Goal: Task Accomplishment & Management: Use online tool/utility

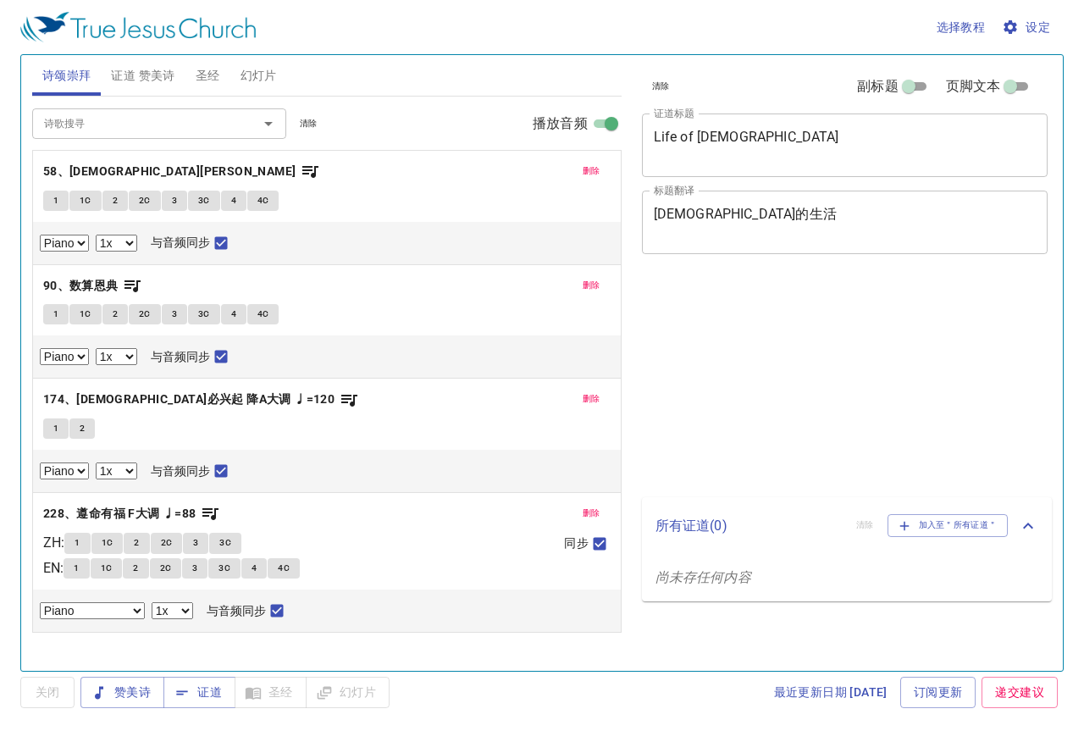
select select "1"
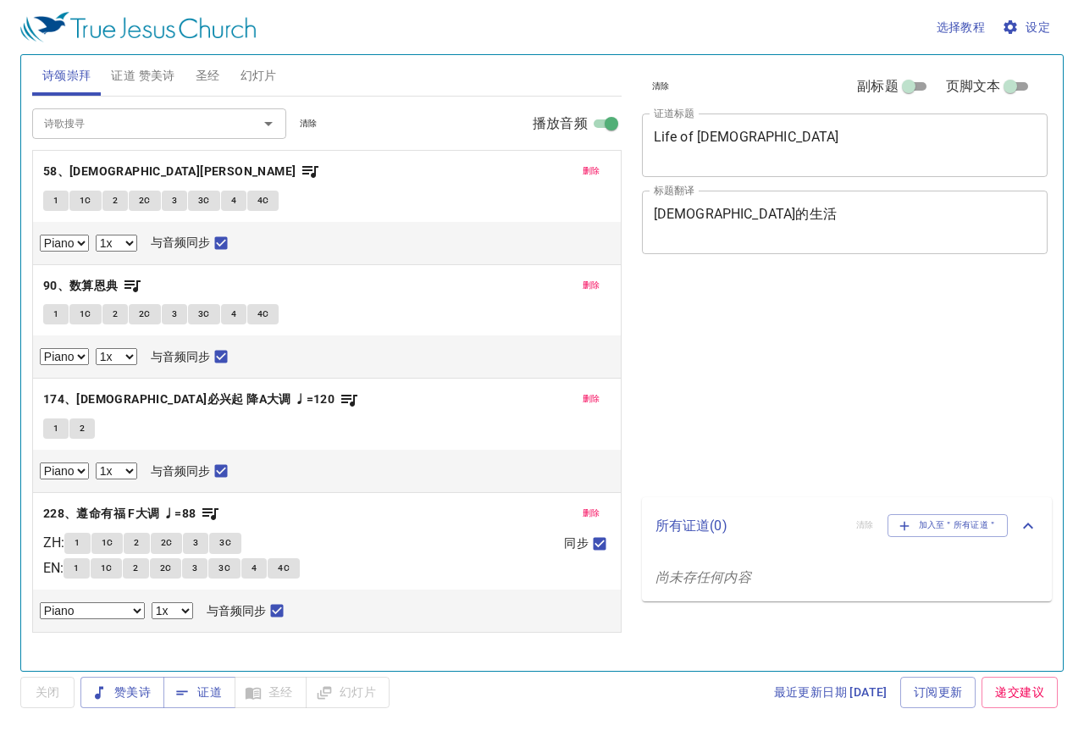
select select "1"
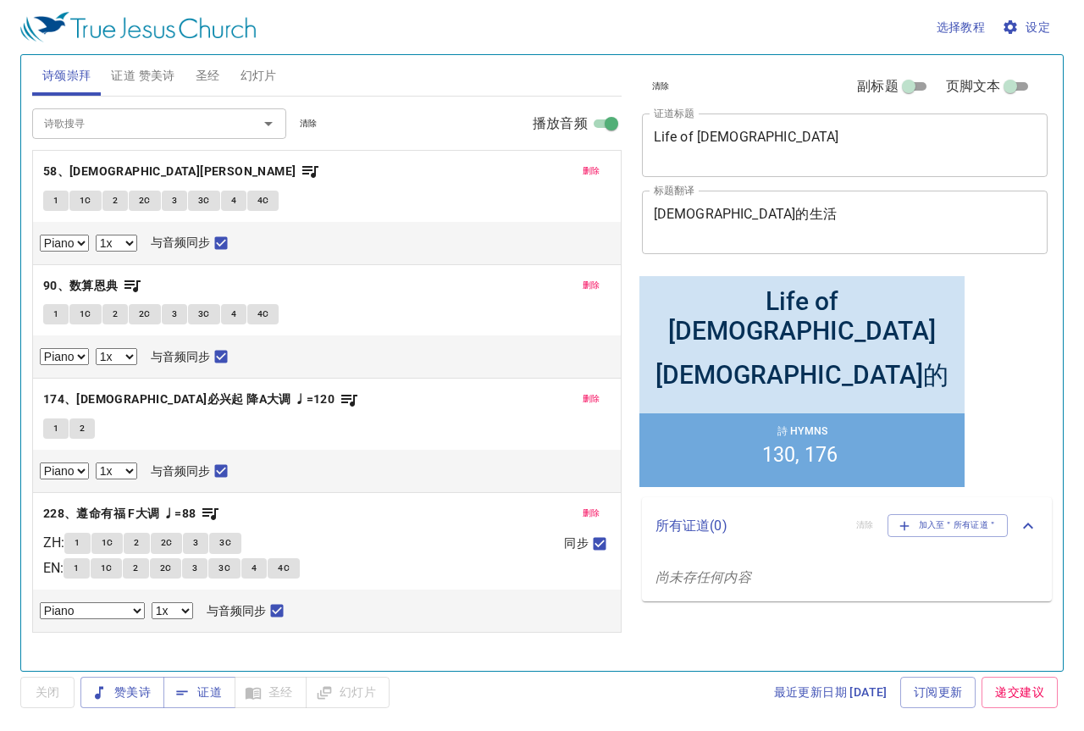
click at [600, 167] on button "删除" at bounding box center [591, 171] width 38 height 20
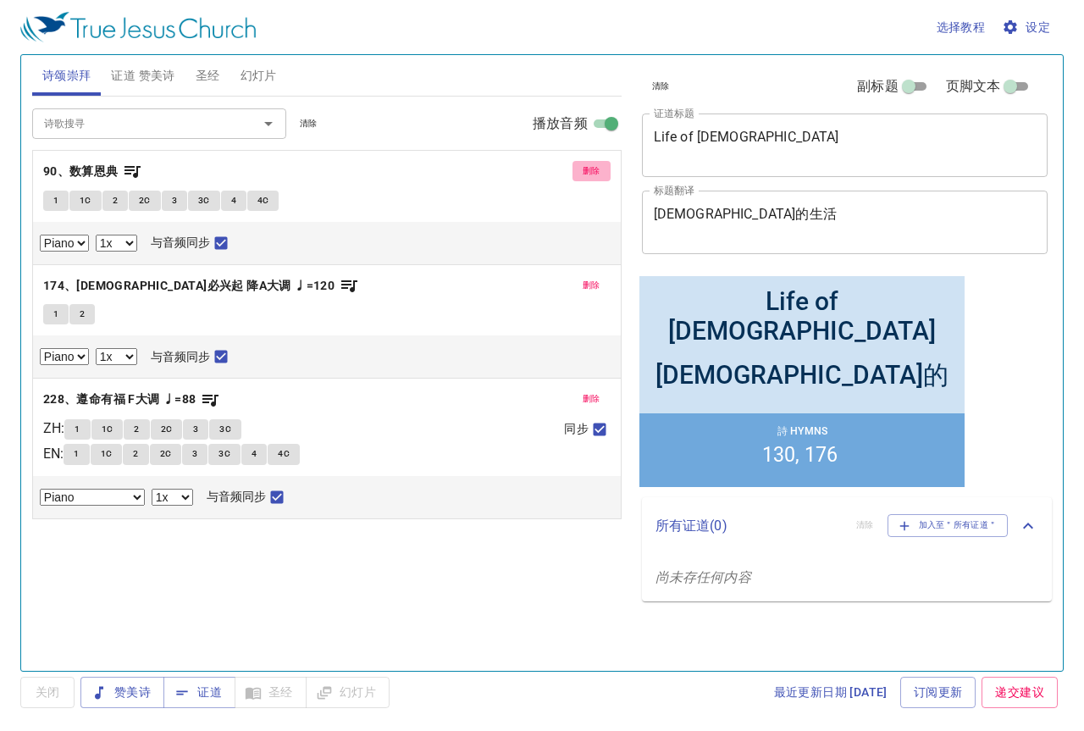
click at [600, 167] on button "删除" at bounding box center [591, 171] width 38 height 20
click at [600, 275] on button "删除" at bounding box center [591, 285] width 38 height 20
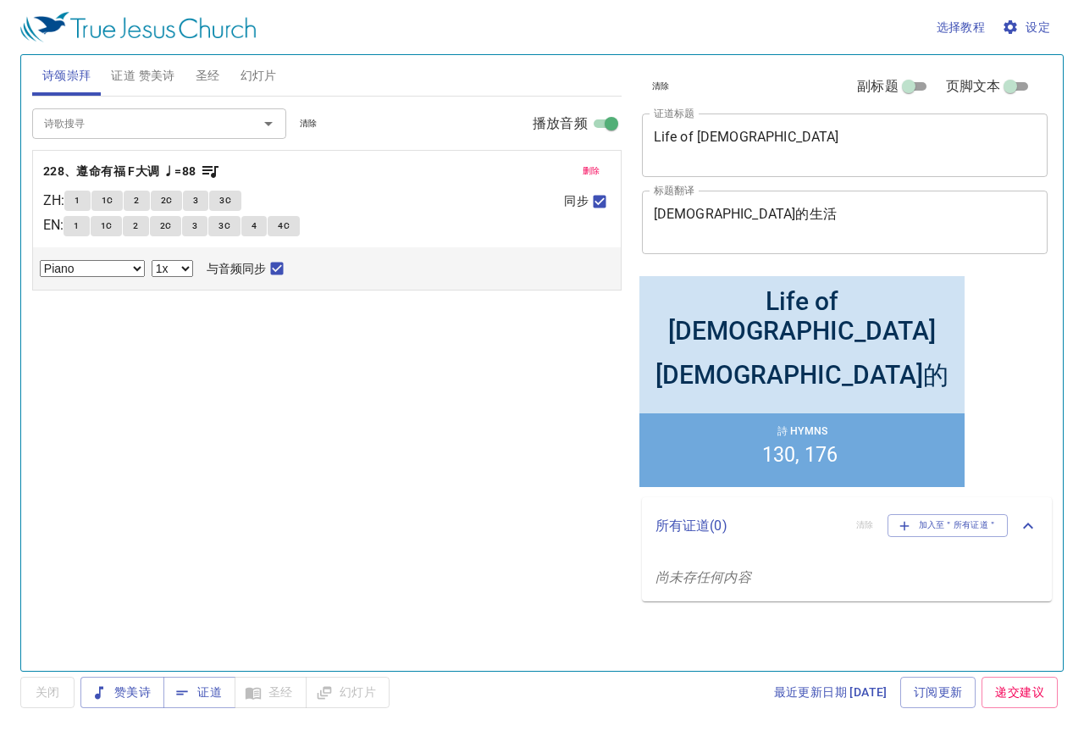
click at [600, 167] on button "删除" at bounding box center [591, 171] width 38 height 20
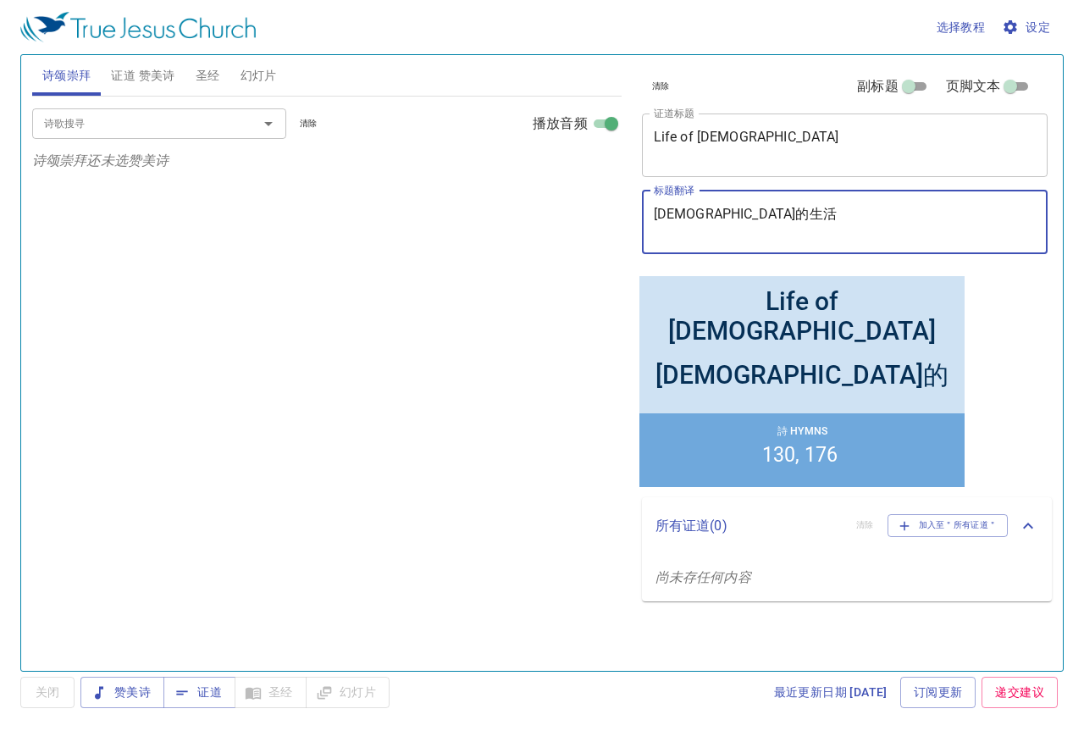
drag, startPoint x: 766, startPoint y: 209, endPoint x: 602, endPoint y: 215, distance: 164.4
click at [602, 215] on div "诗颂崇拜 证道 赞美诗 圣经 幻灯片 诗歌搜寻 诗歌搜寻 清除 播放音频 诗颂崇拜还未选赞美诗 诗歌搜寻 诗歌搜寻 清除 播放音频 删除 130、安息圣日 1…" at bounding box center [541, 356] width 1033 height 616
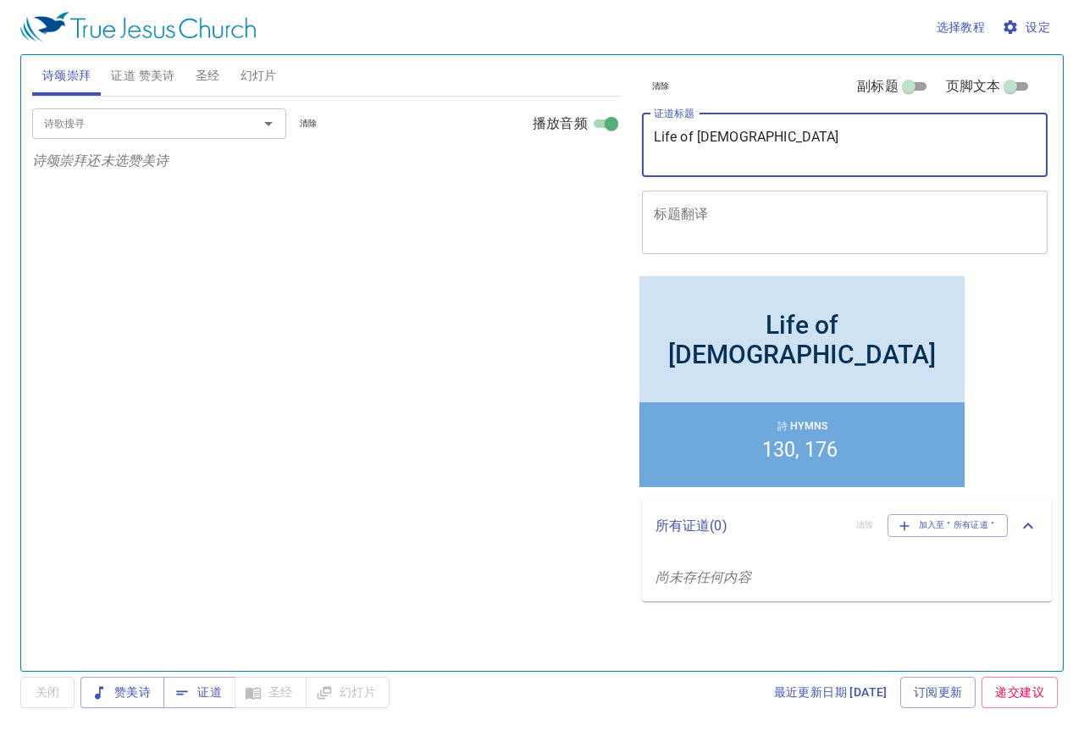
drag, startPoint x: 749, startPoint y: 138, endPoint x: 583, endPoint y: 141, distance: 165.1
click at [600, 138] on div "诗颂崇拜 证道 赞美诗 圣经 幻灯片 诗歌搜寻 诗歌搜寻 清除 播放音频 诗颂崇拜还未选赞美诗 诗歌搜寻 诗歌搜寻 清除 播放音频 删除 130、安息圣日 1…" at bounding box center [541, 356] width 1033 height 616
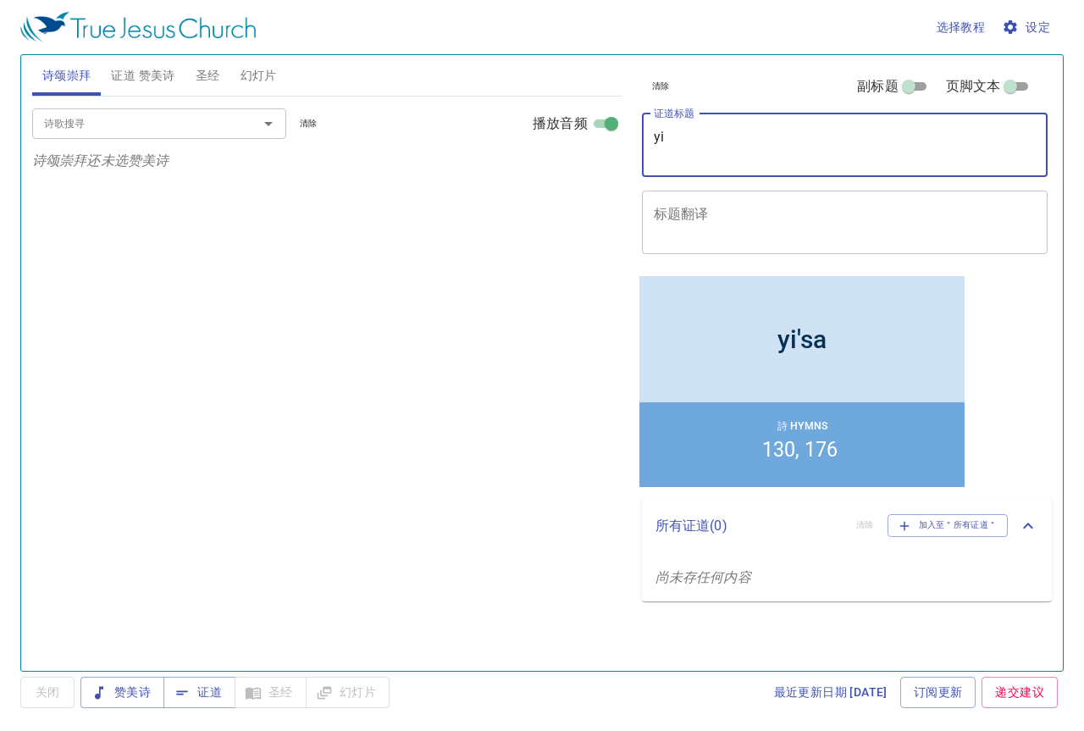
type textarea "y"
type textarea "以赛亚书 （3章）"
click at [170, 121] on input "诗歌搜寻" at bounding box center [134, 122] width 194 height 19
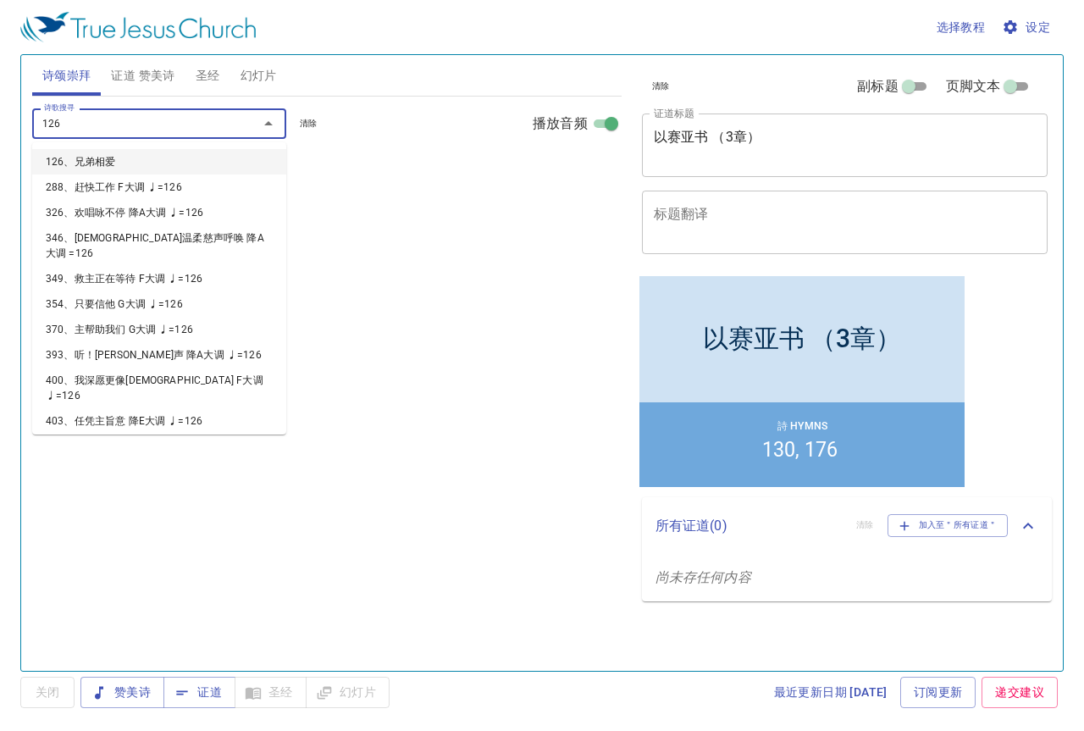
type input "126、兄弟相爱"
select select "1"
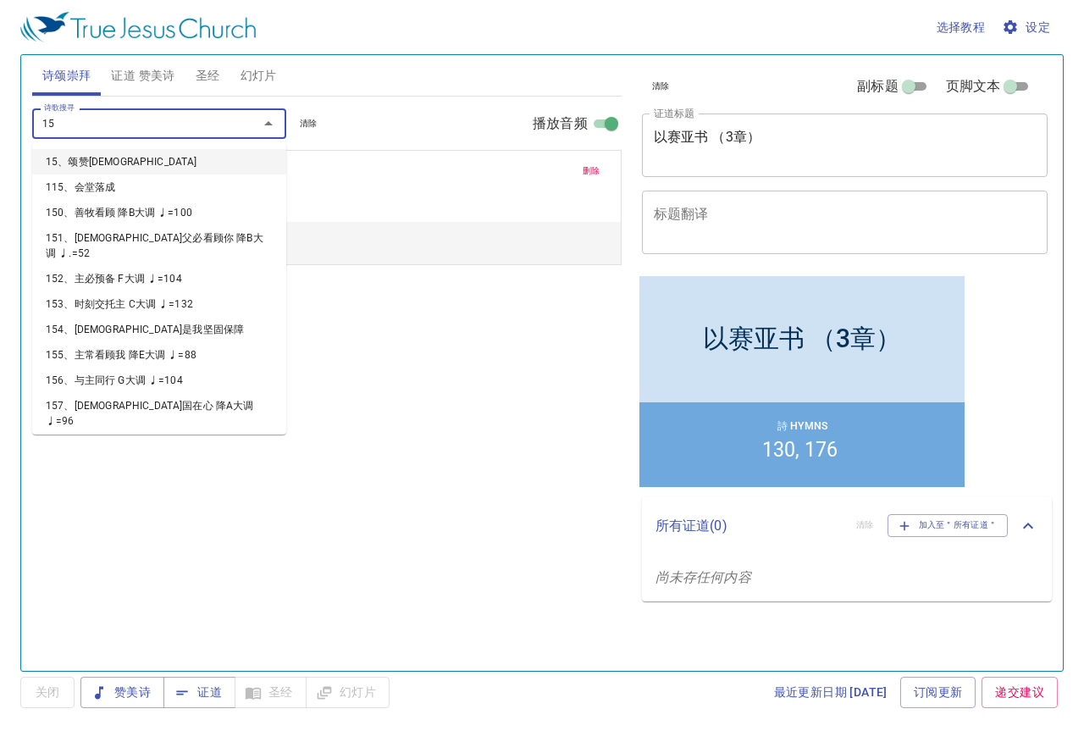
type input "152"
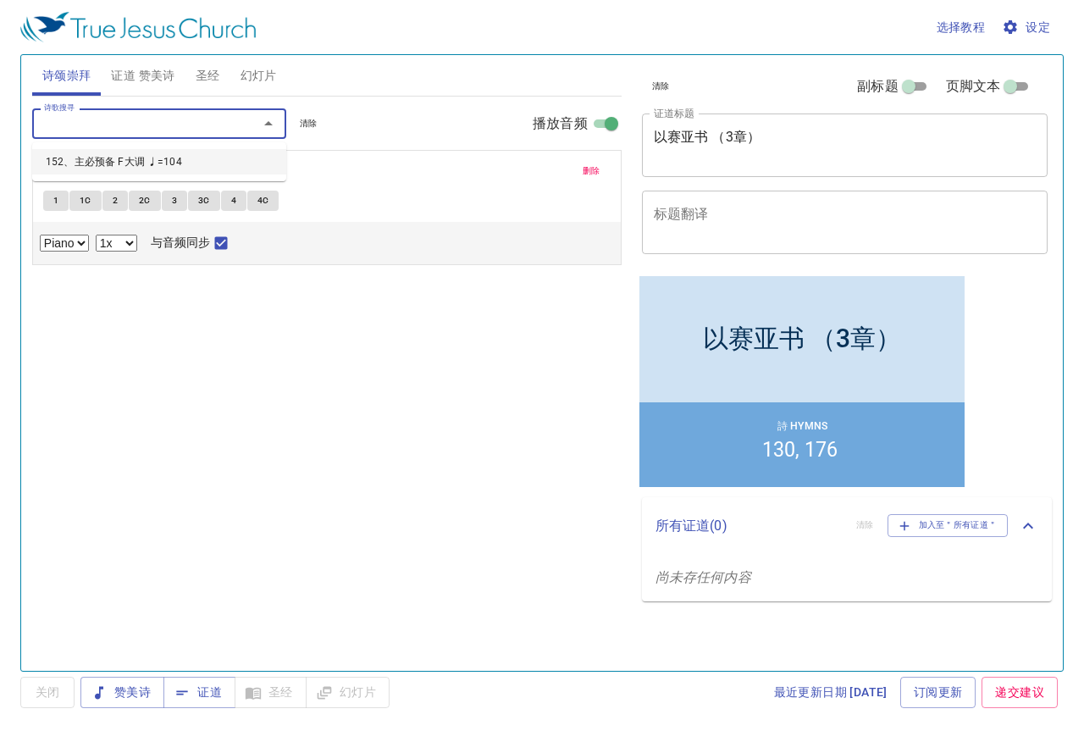
select select "1"
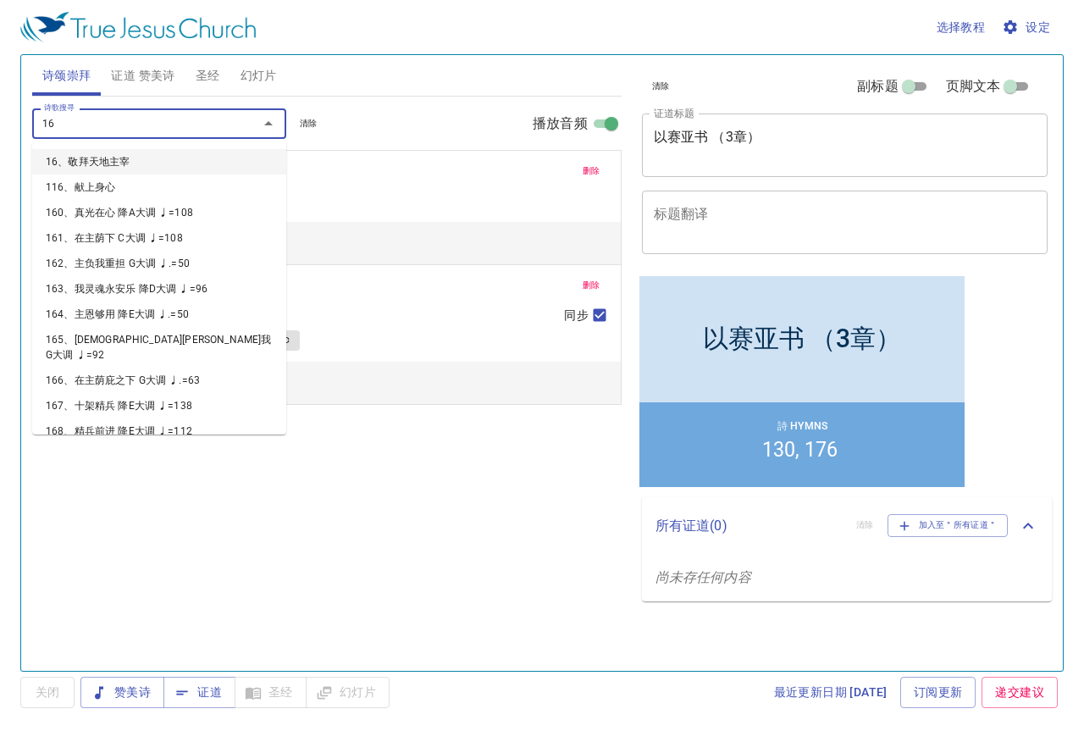
type input "160"
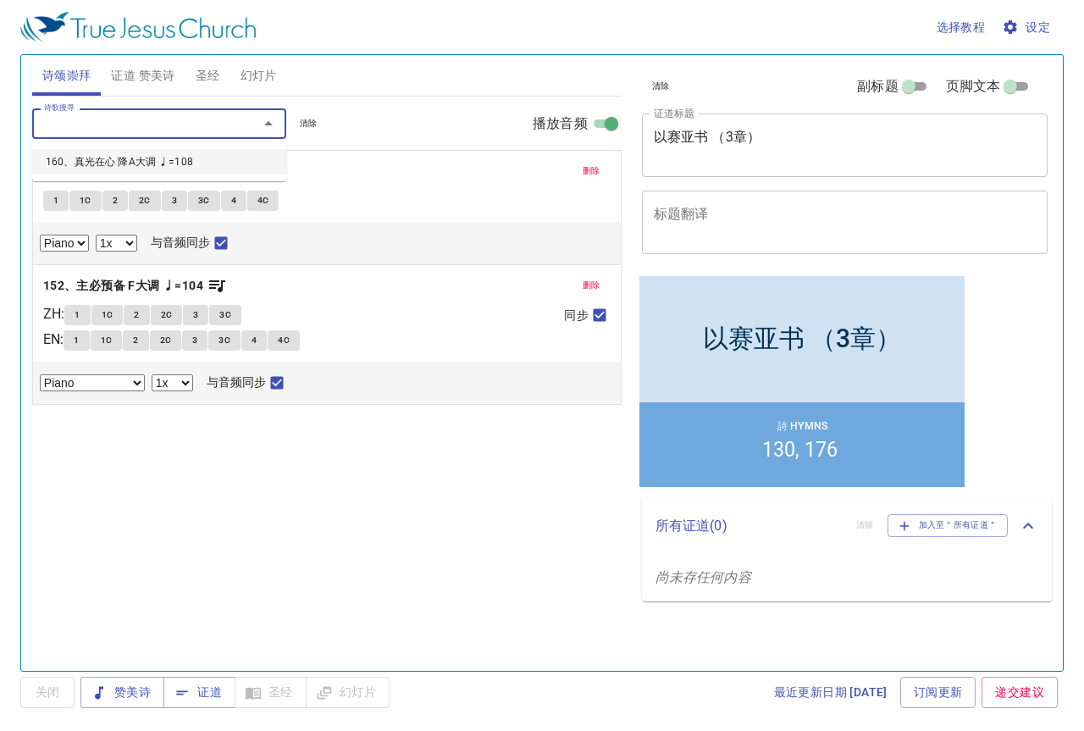
select select "1"
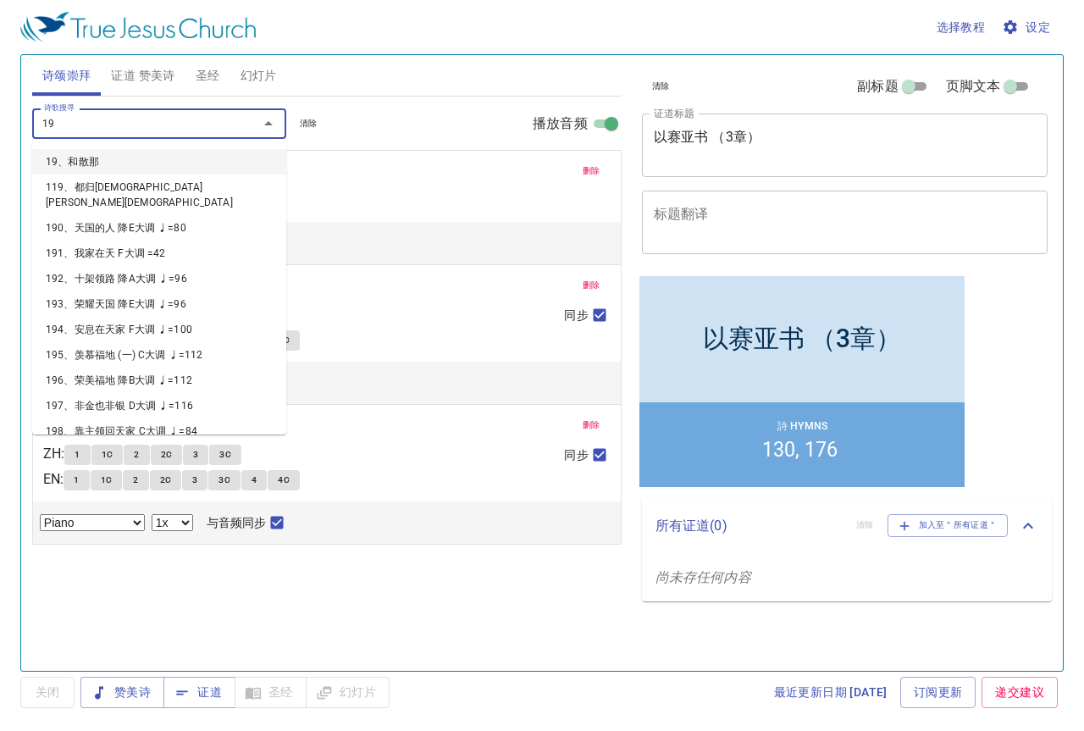
type input "196"
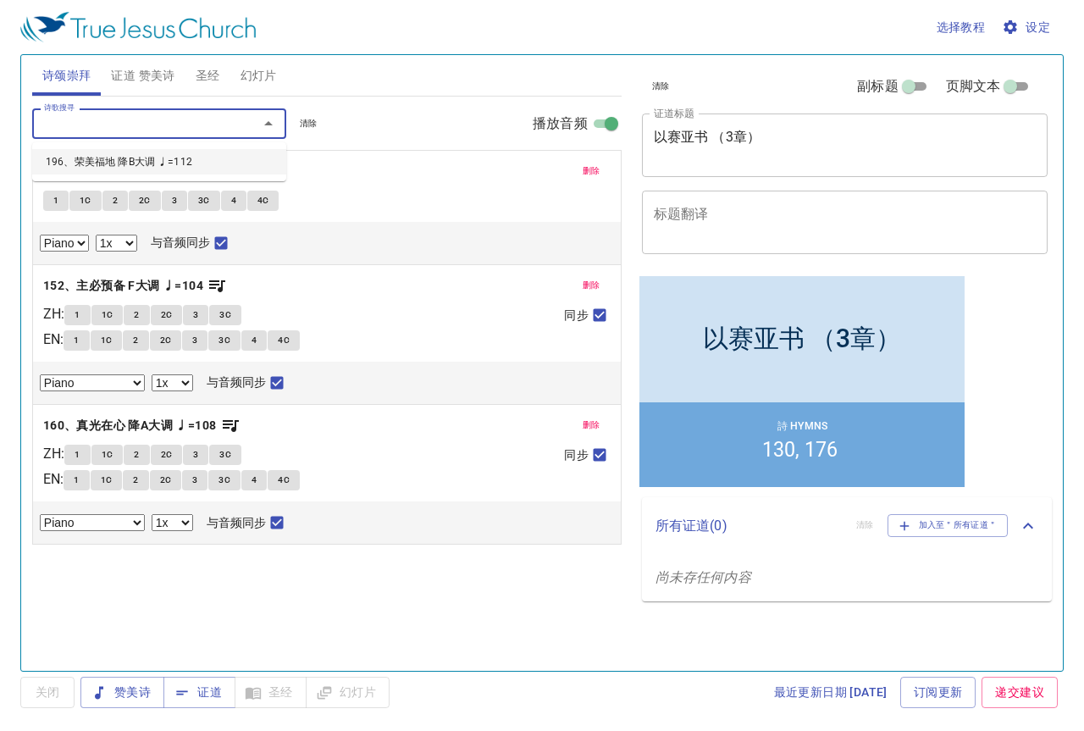
select select "1"
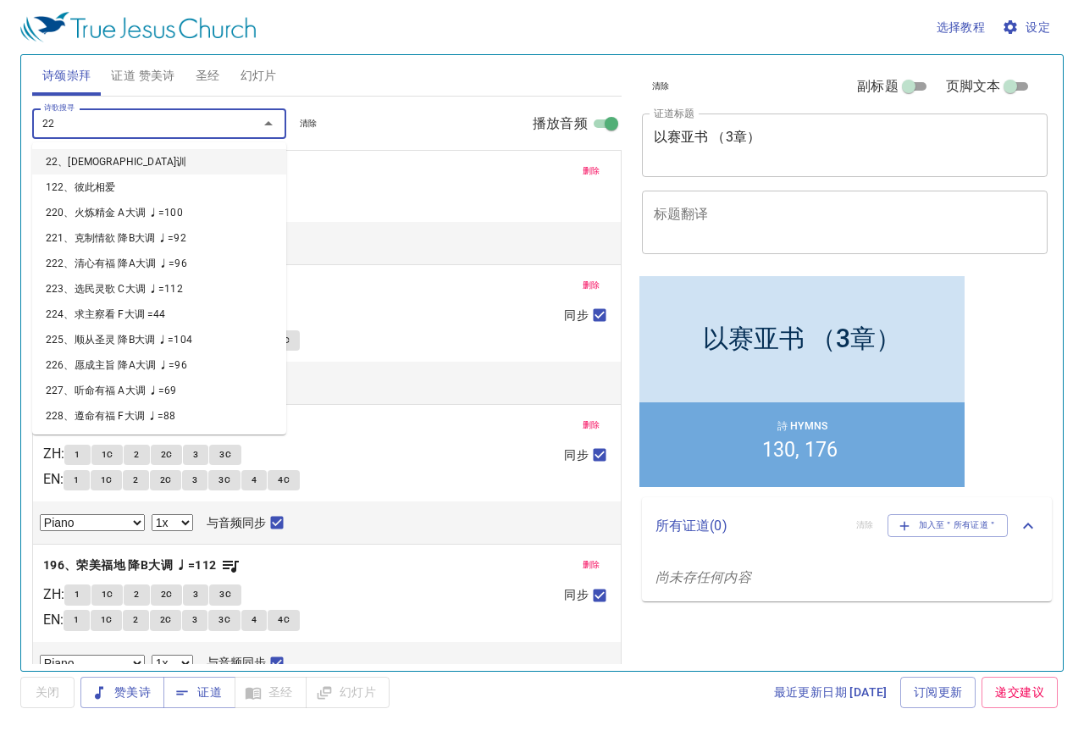
type input "228"
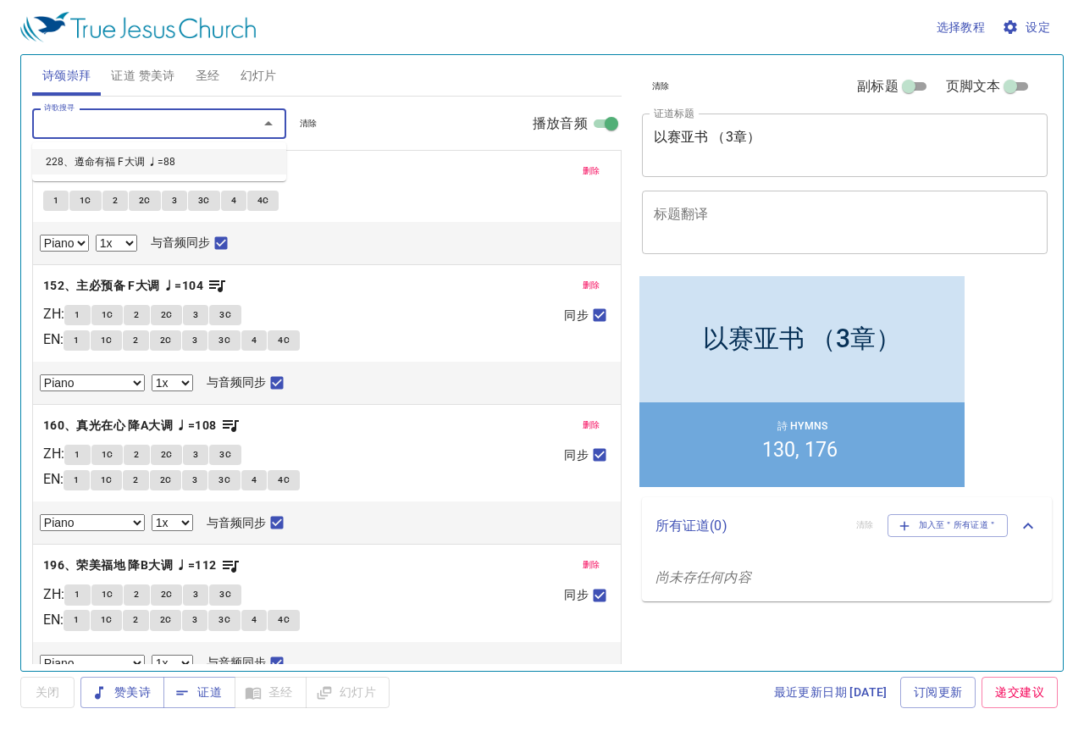
select select "1"
click at [144, 76] on span "证道 赞美诗" at bounding box center [143, 75] width 64 height 21
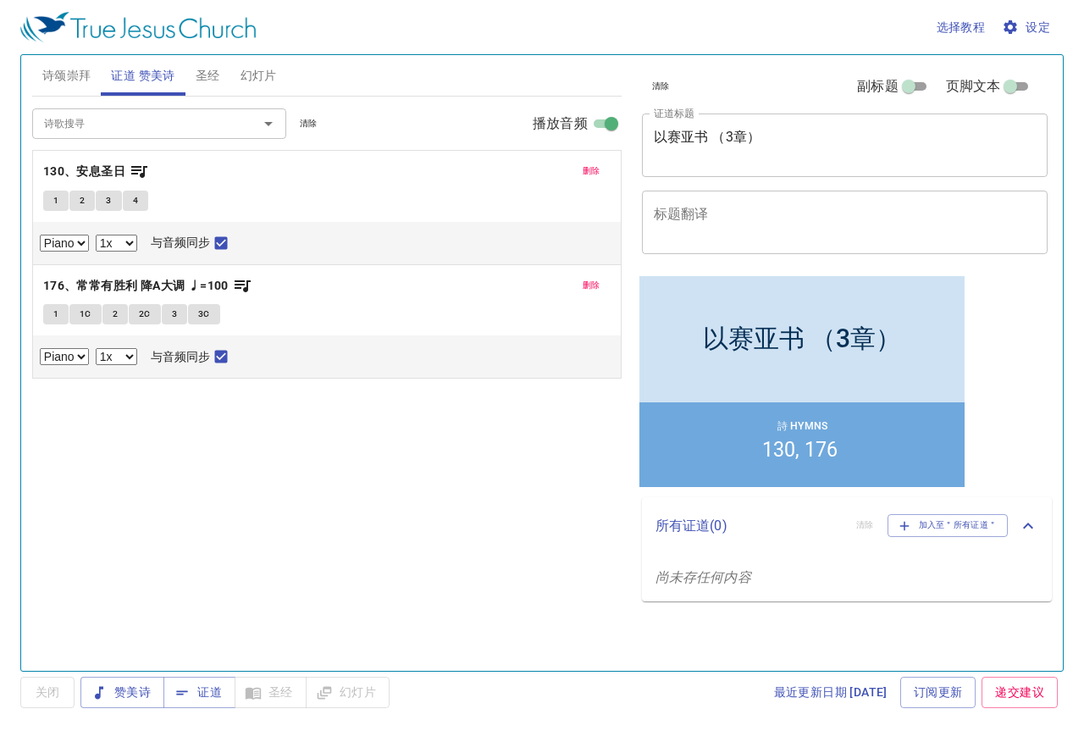
click at [595, 169] on span "删除" at bounding box center [592, 170] width 18 height 15
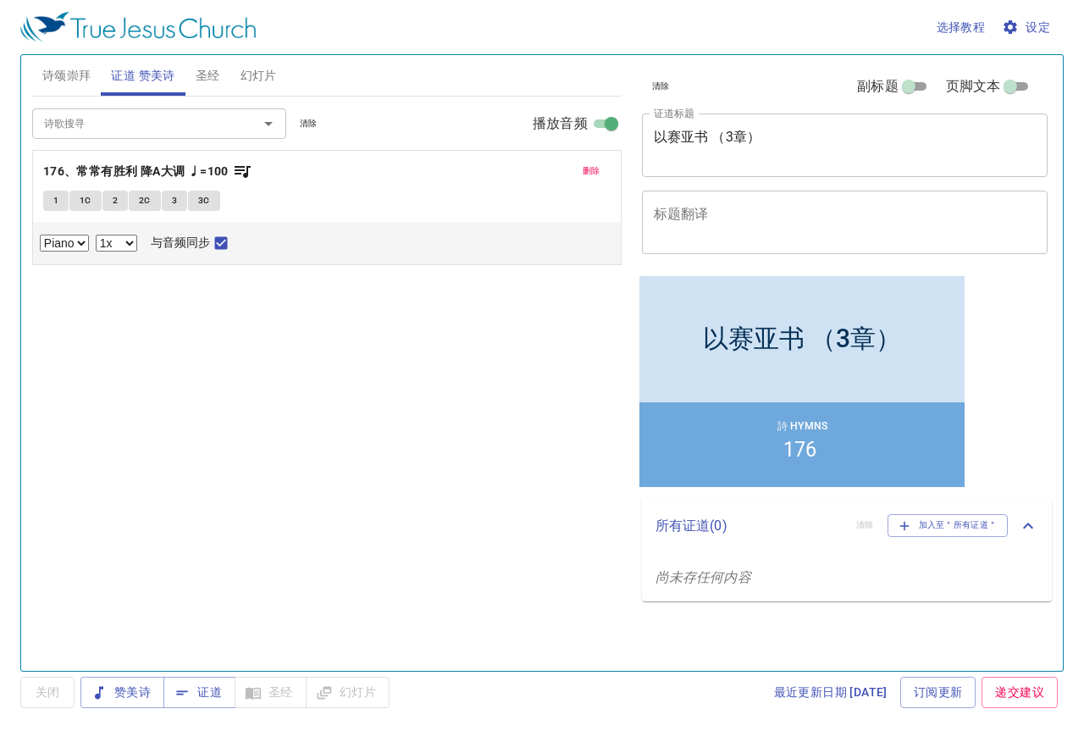
click at [595, 169] on span "删除" at bounding box center [592, 170] width 18 height 15
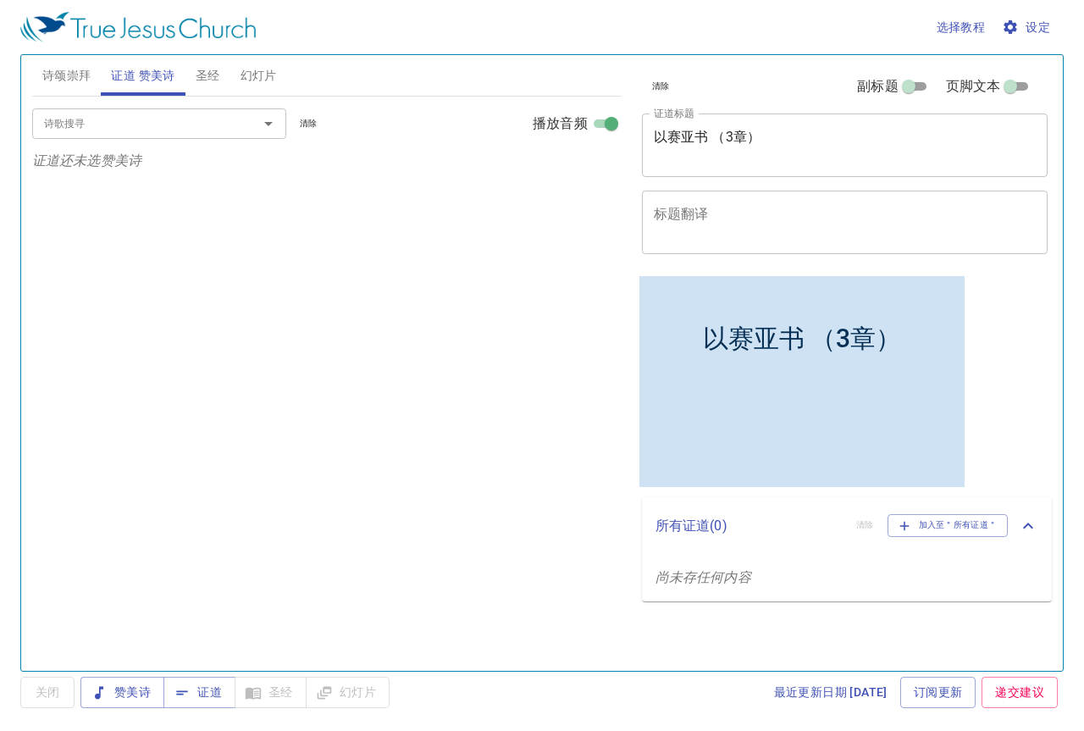
click at [221, 127] on input "诗歌搜寻" at bounding box center [134, 122] width 194 height 19
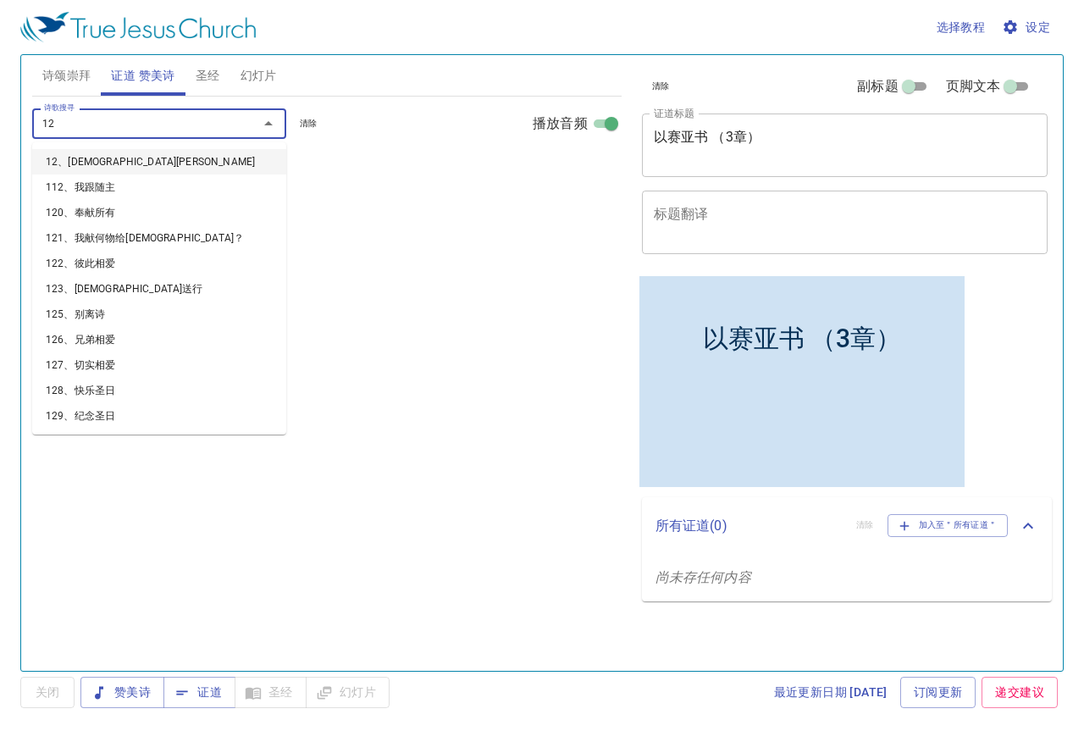
type input "126"
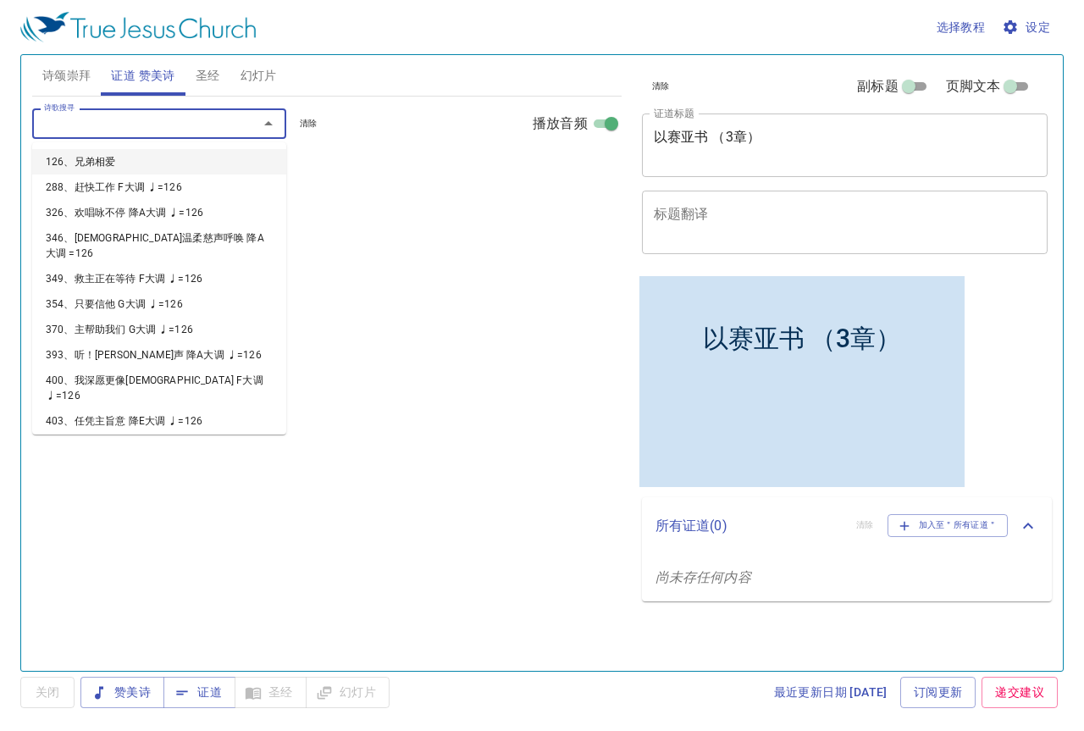
select select "1"
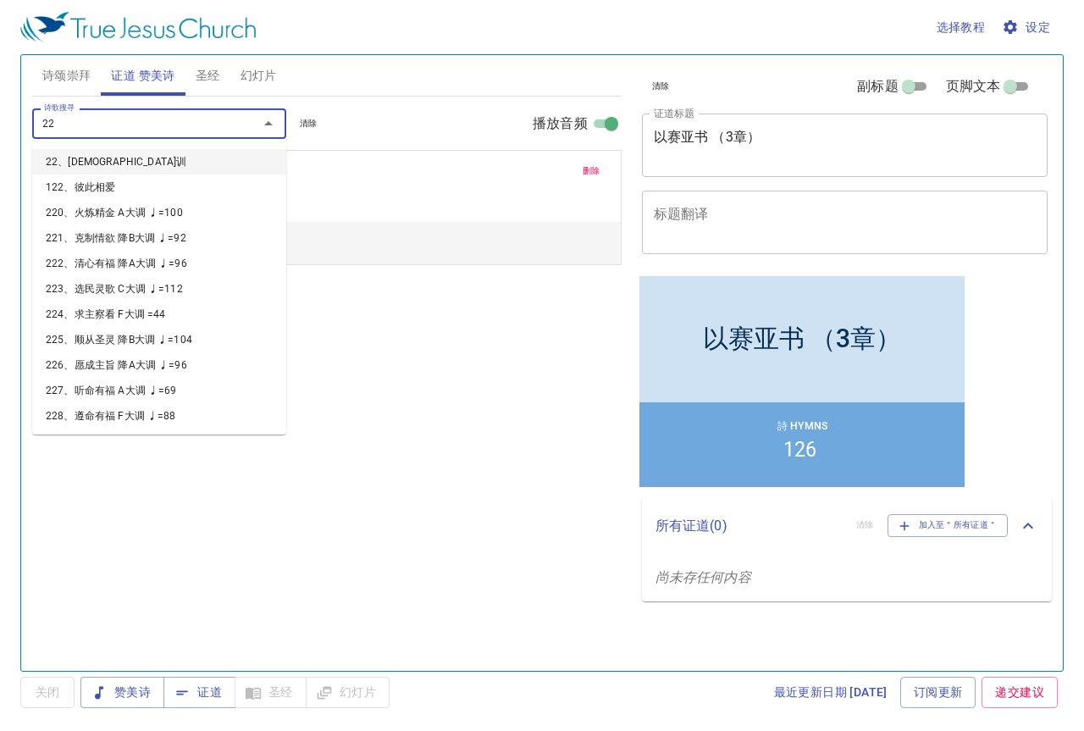
type input "228"
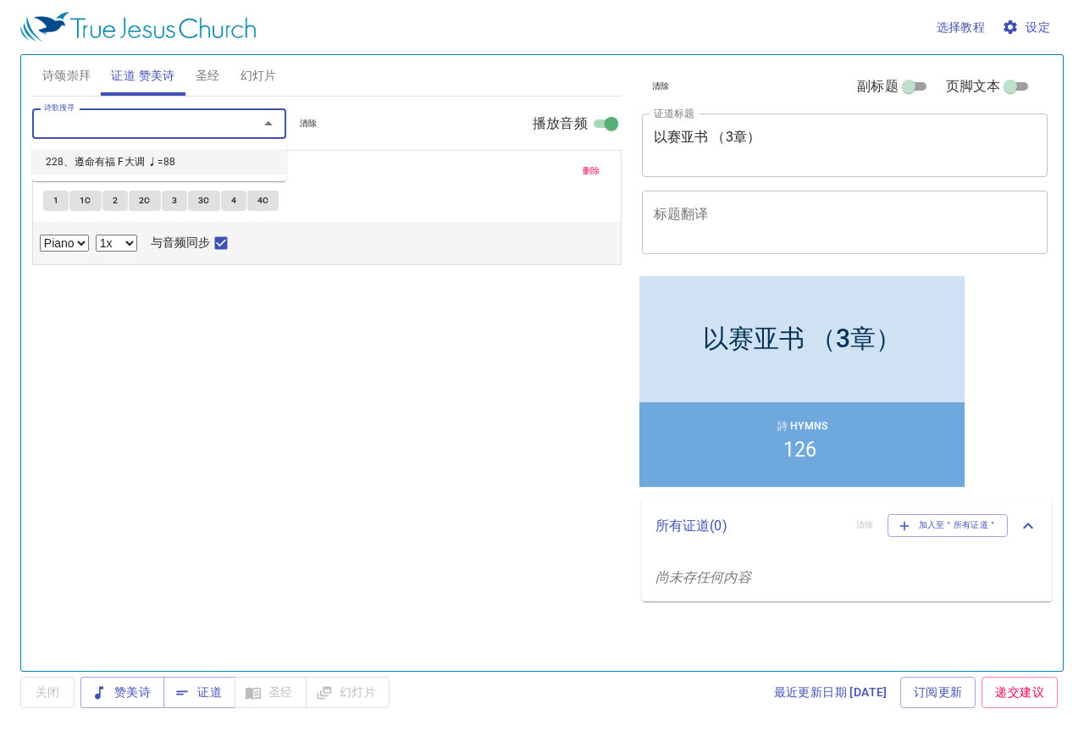
select select "1"
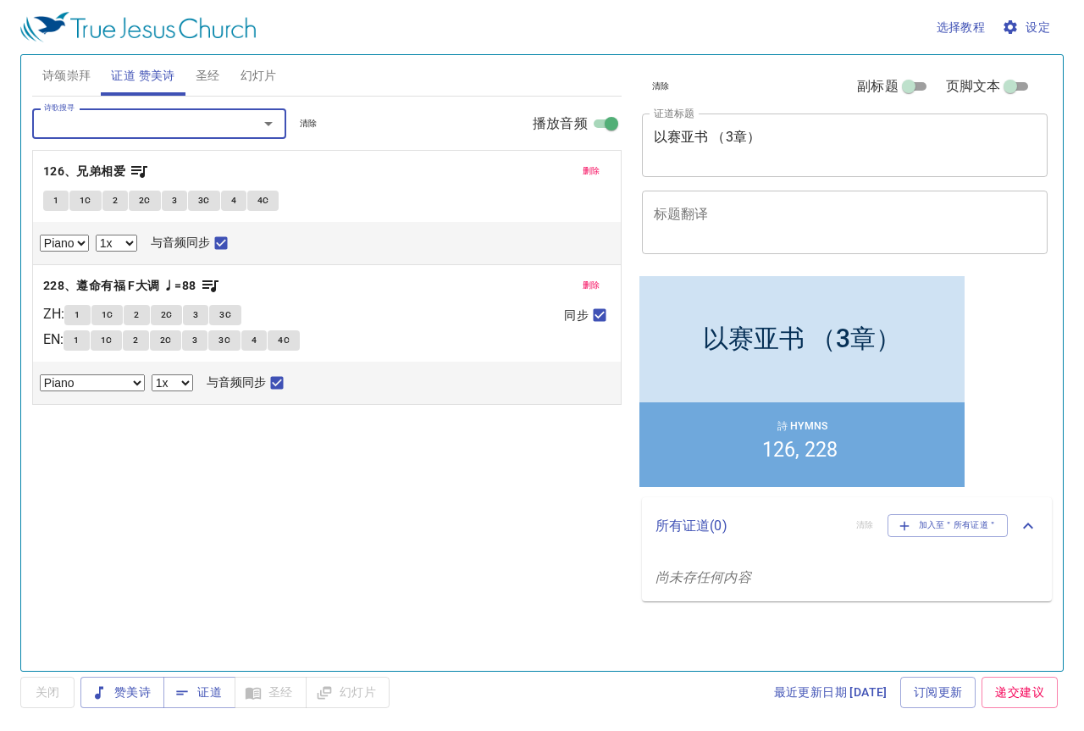
click at [64, 73] on span "诗颂崇拜" at bounding box center [66, 75] width 49 height 21
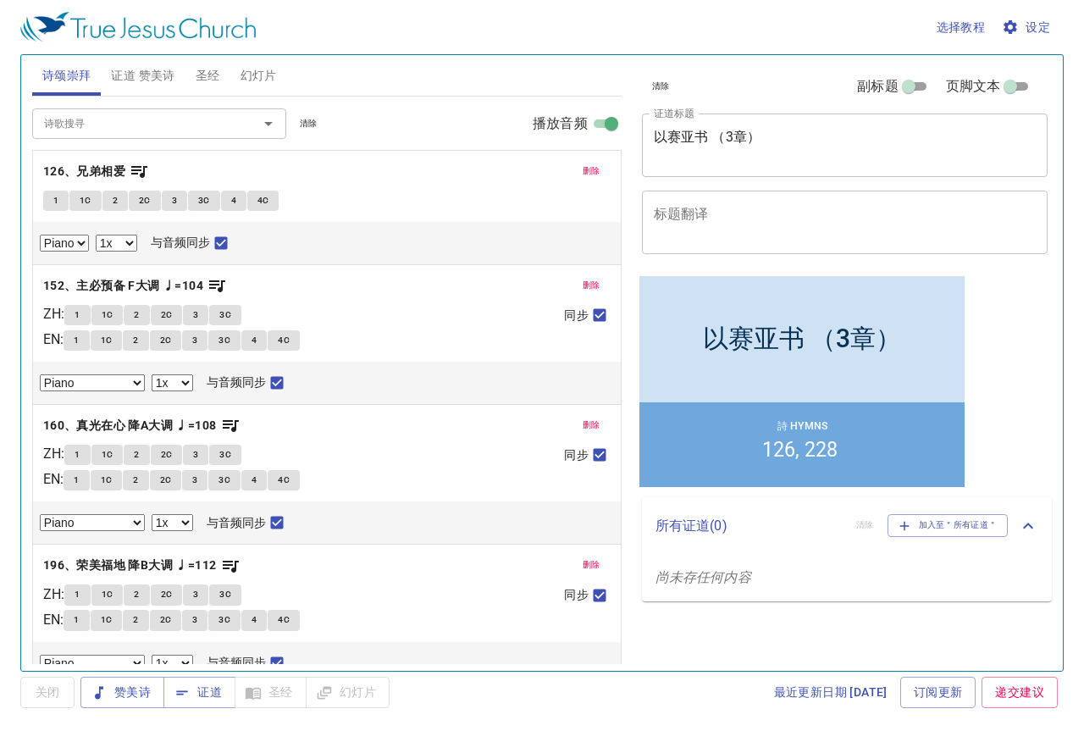
click at [50, 196] on button "1" at bounding box center [55, 201] width 25 height 20
checkbox input "false"
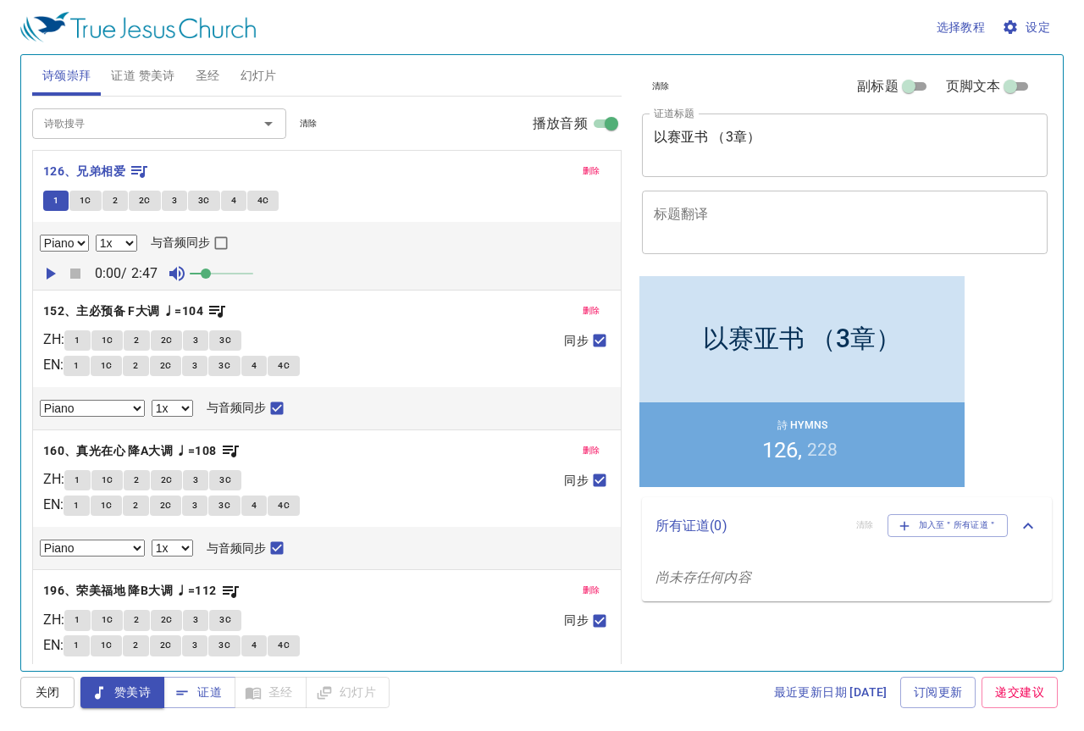
click at [91, 193] on span "1C" at bounding box center [86, 200] width 12 height 15
click at [119, 199] on button "2" at bounding box center [114, 201] width 25 height 20
click at [147, 204] on span "2C" at bounding box center [145, 200] width 12 height 15
click at [172, 200] on span "3" at bounding box center [174, 200] width 5 height 15
click at [202, 203] on span "3C" at bounding box center [204, 200] width 12 height 15
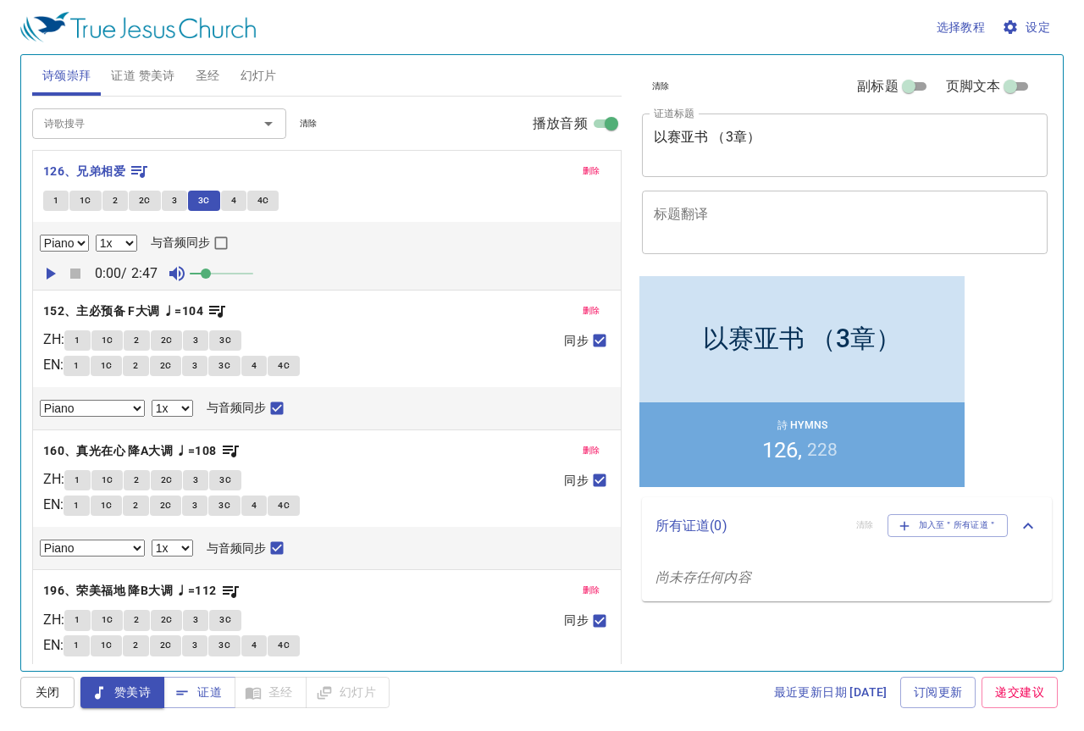
click at [231, 198] on span "4" at bounding box center [233, 200] width 5 height 15
click at [266, 197] on span "4C" at bounding box center [263, 200] width 12 height 15
click at [80, 340] on span "1" at bounding box center [77, 340] width 5 height 15
checkbox input "false"
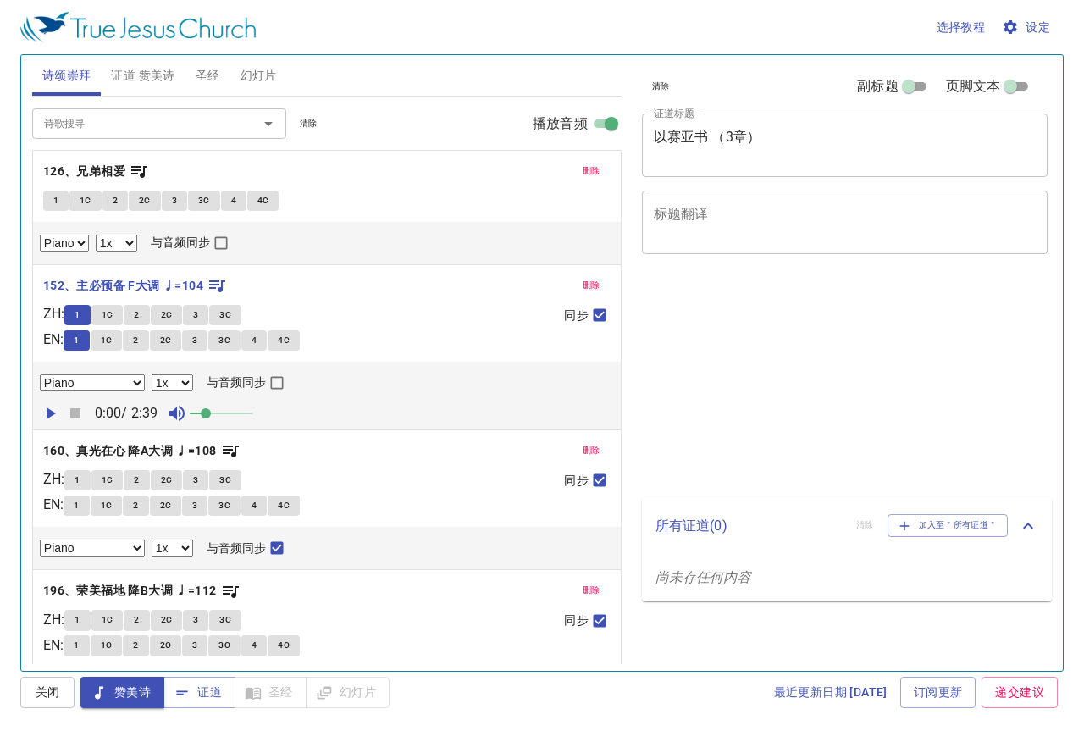
select select "1"
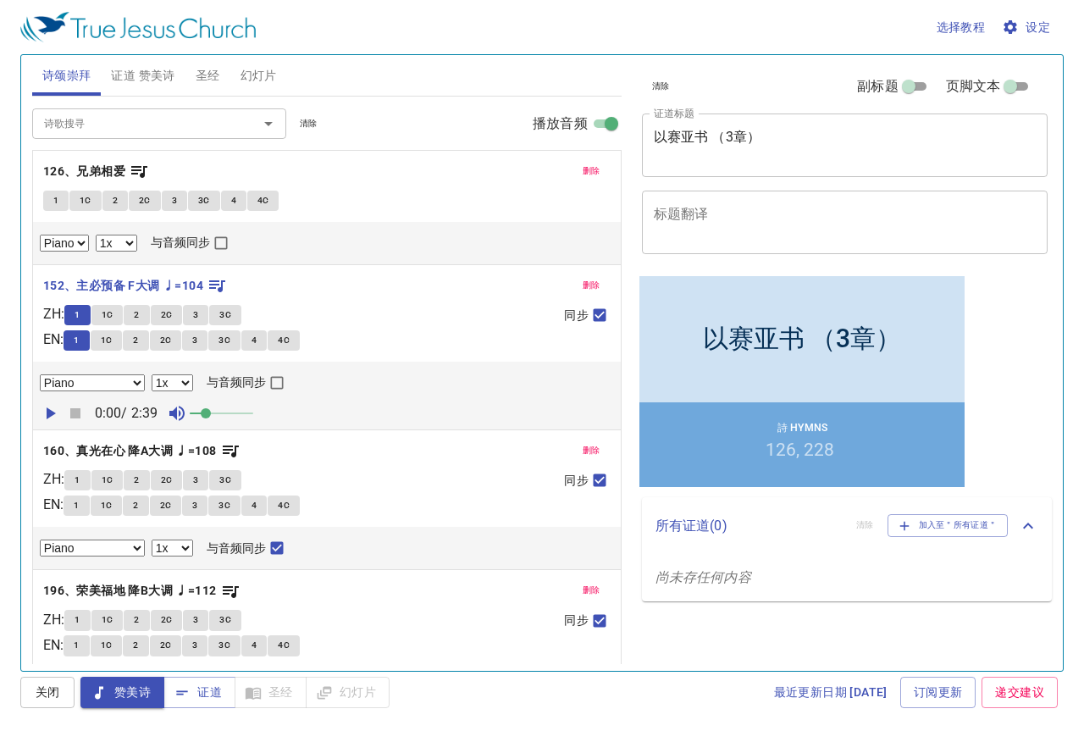
click at [113, 312] on span "1C" at bounding box center [108, 314] width 12 height 15
click at [139, 316] on span "2" at bounding box center [136, 314] width 5 height 15
click at [173, 316] on span "2C" at bounding box center [167, 314] width 12 height 15
click at [198, 315] on span "3" at bounding box center [195, 314] width 5 height 15
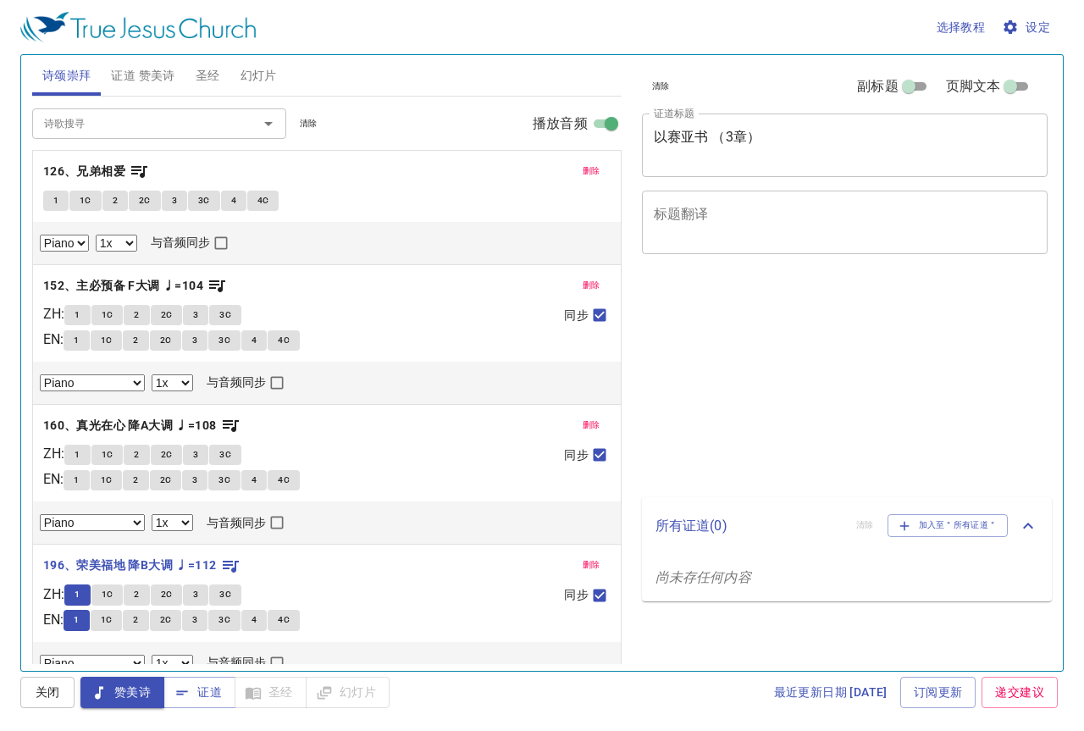
select select "1"
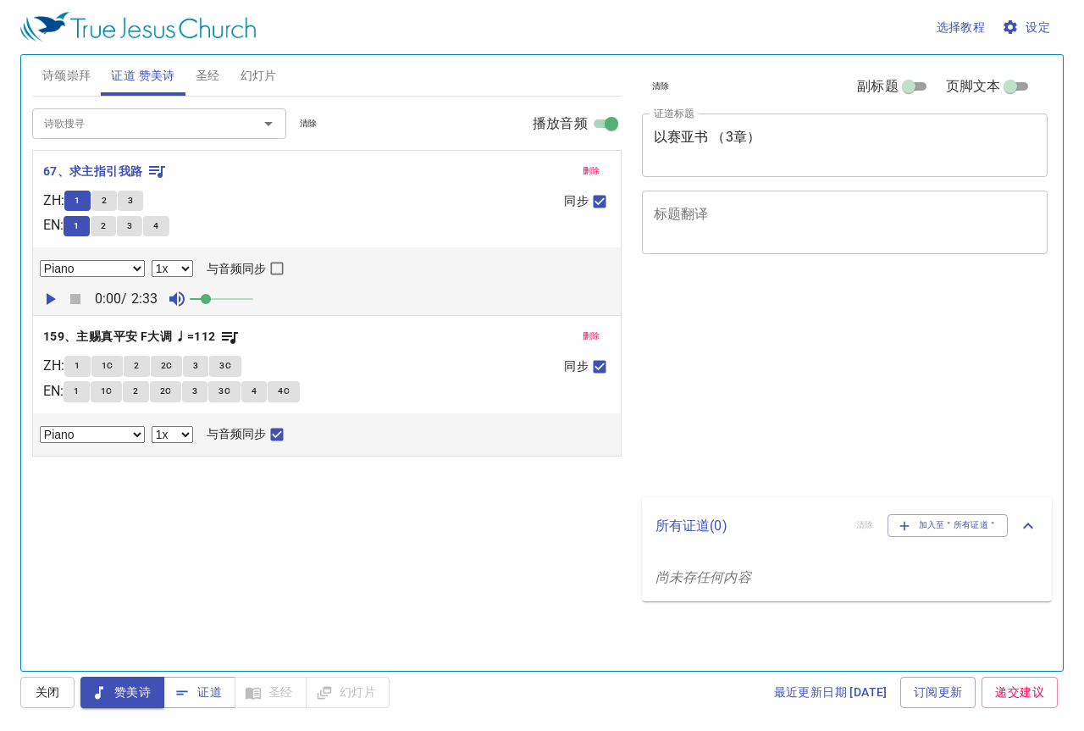
select select "1"
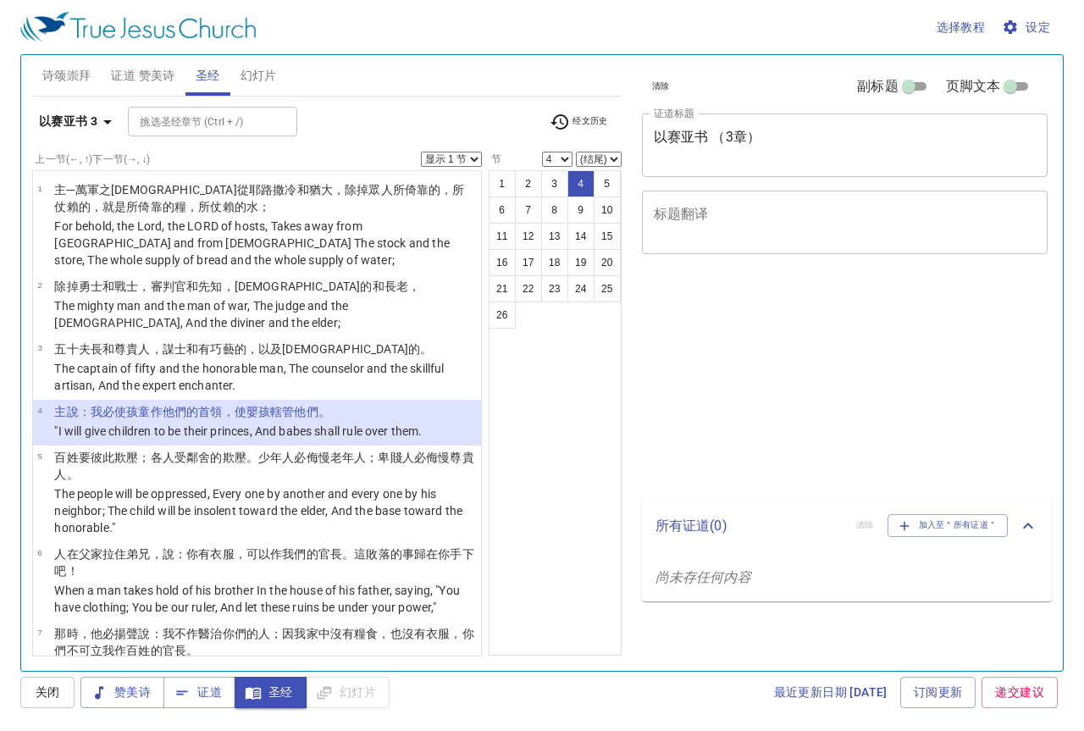
select select "4"
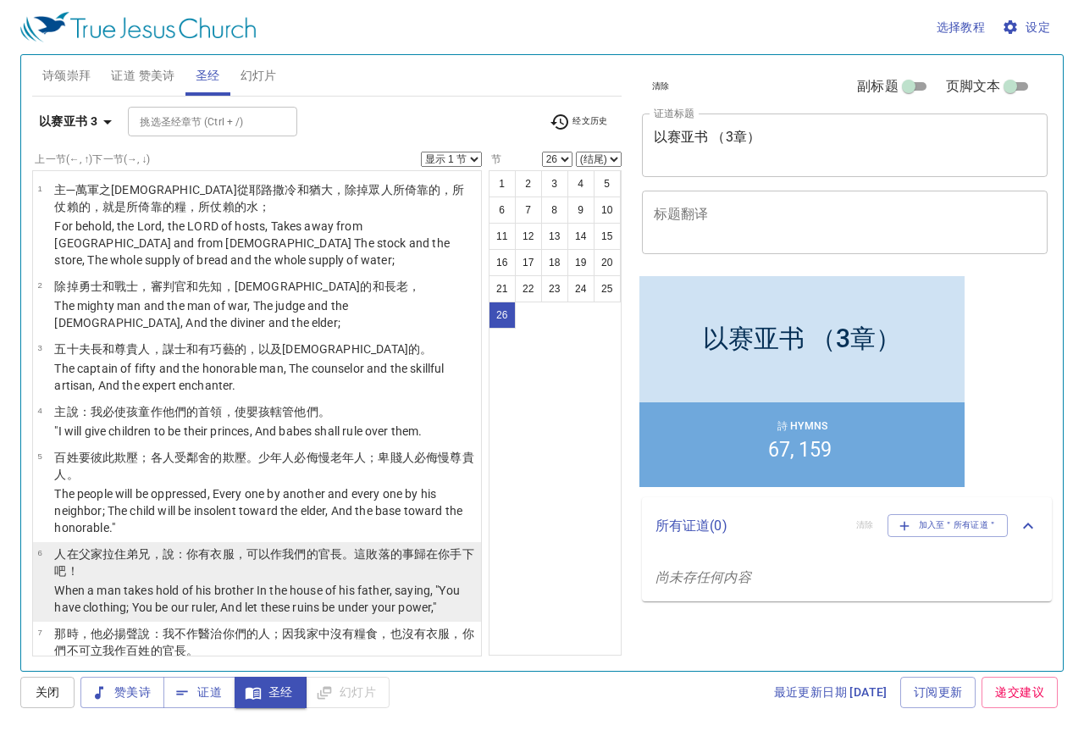
click at [405, 545] on p "人 在父 家 拉住 弟兄 ，說：你有衣服 ，可以作我們的官長 。這敗落的事 歸在你手 下吧！" at bounding box center [265, 562] width 422 height 34
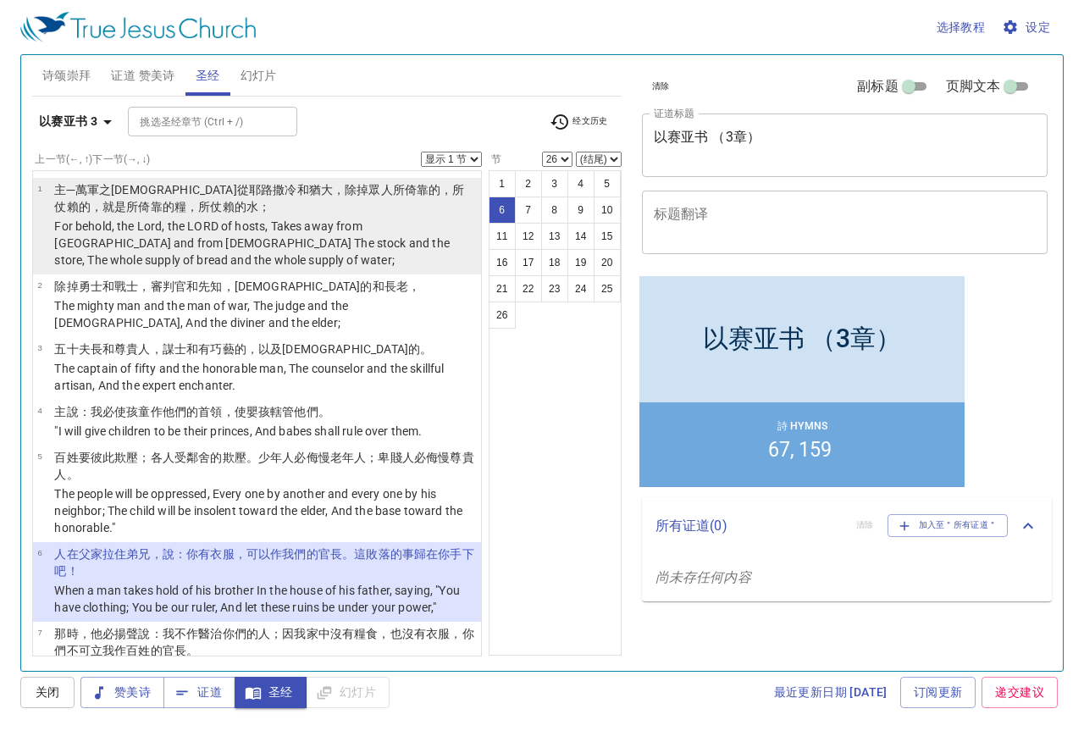
select select "6"
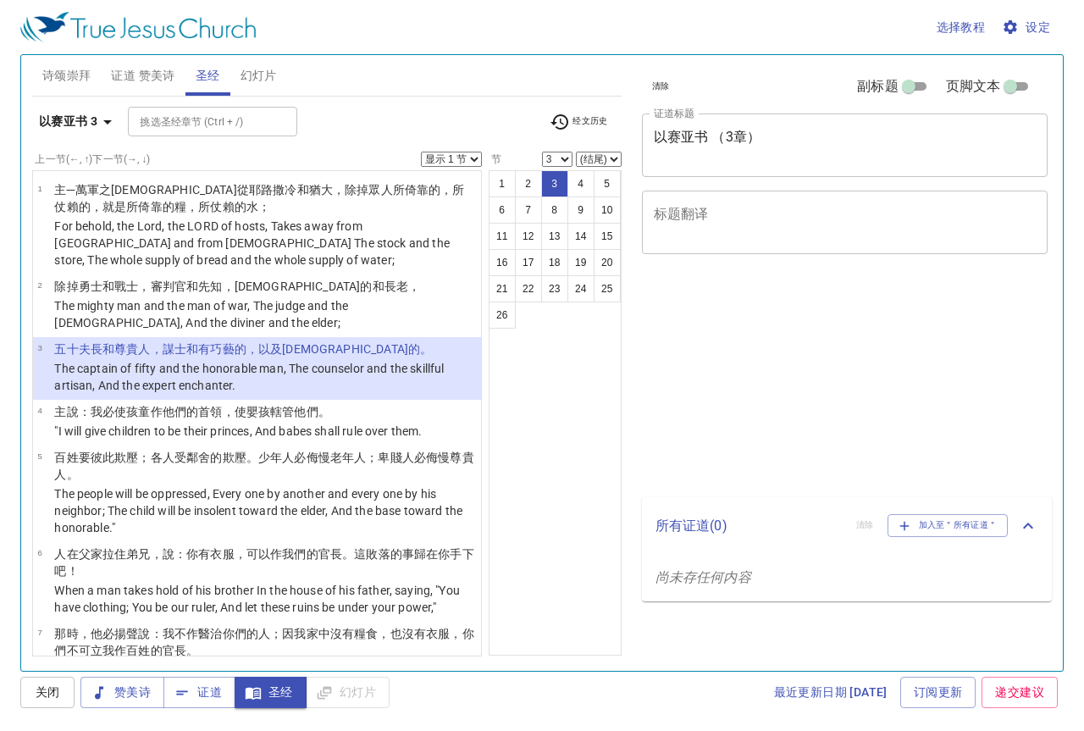
select select "3"
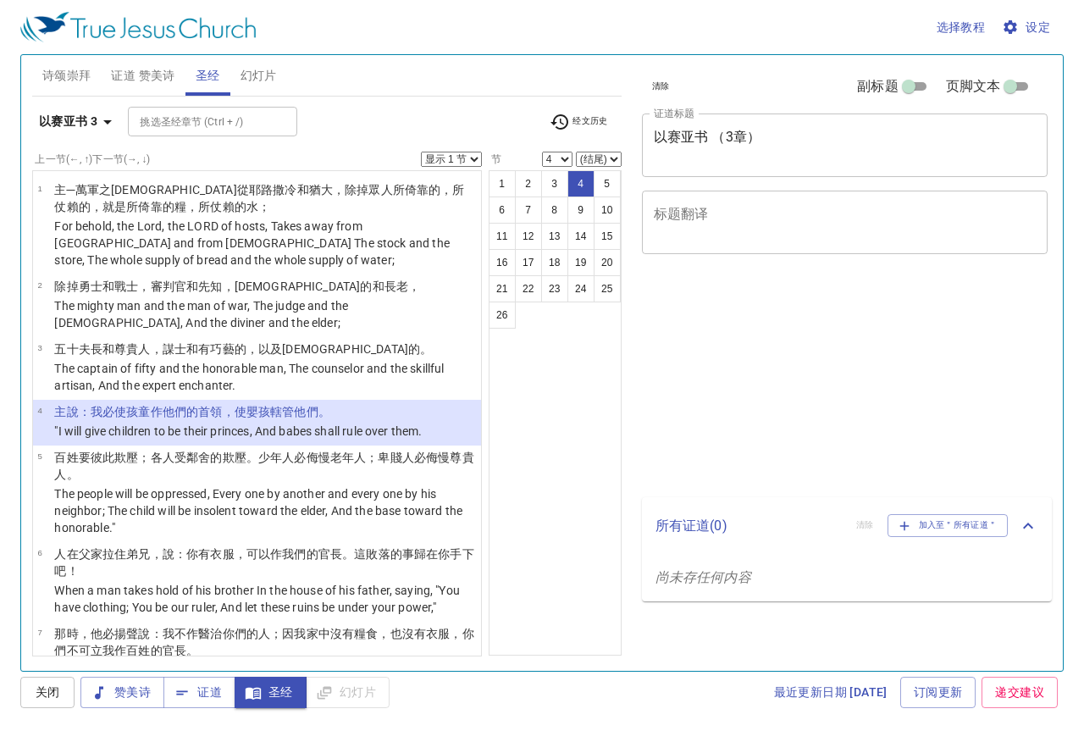
select select "4"
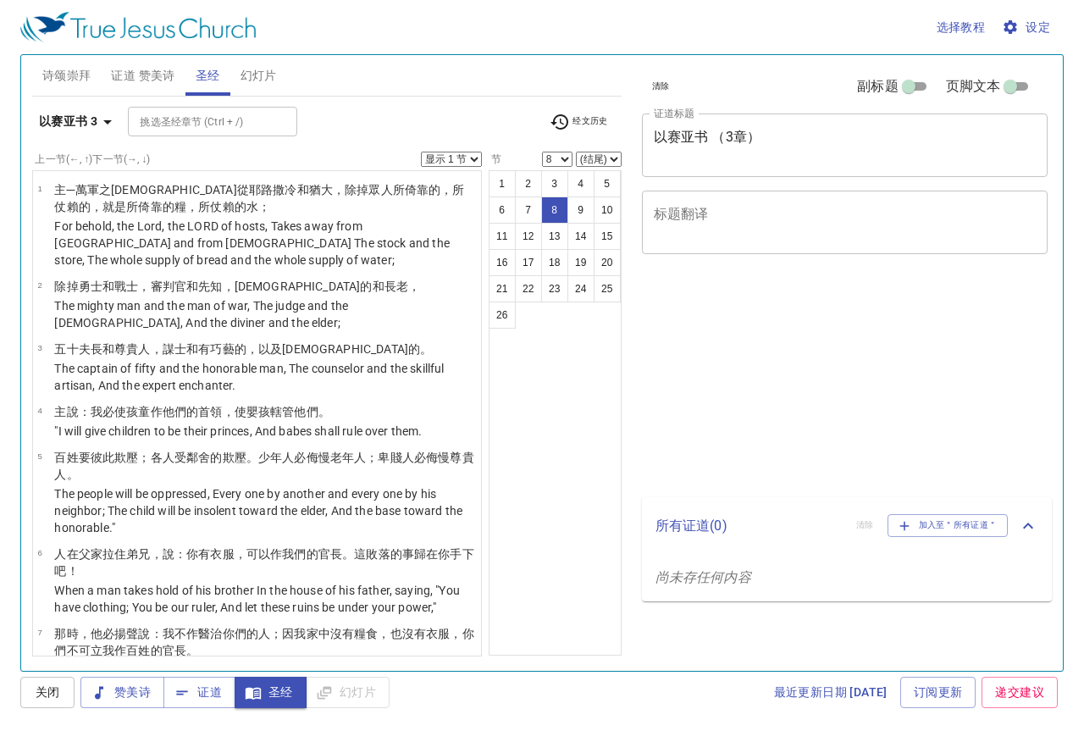
select select "8"
select select "11"
select select "24"
select select "25"
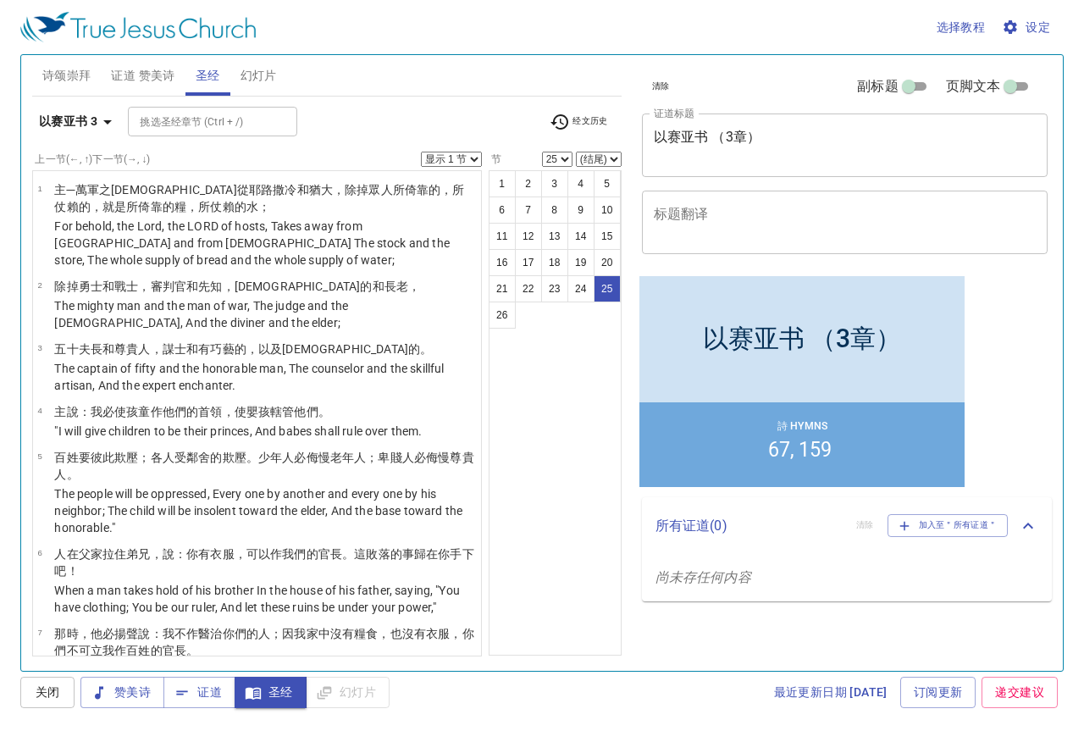
scroll to position [1329, 0]
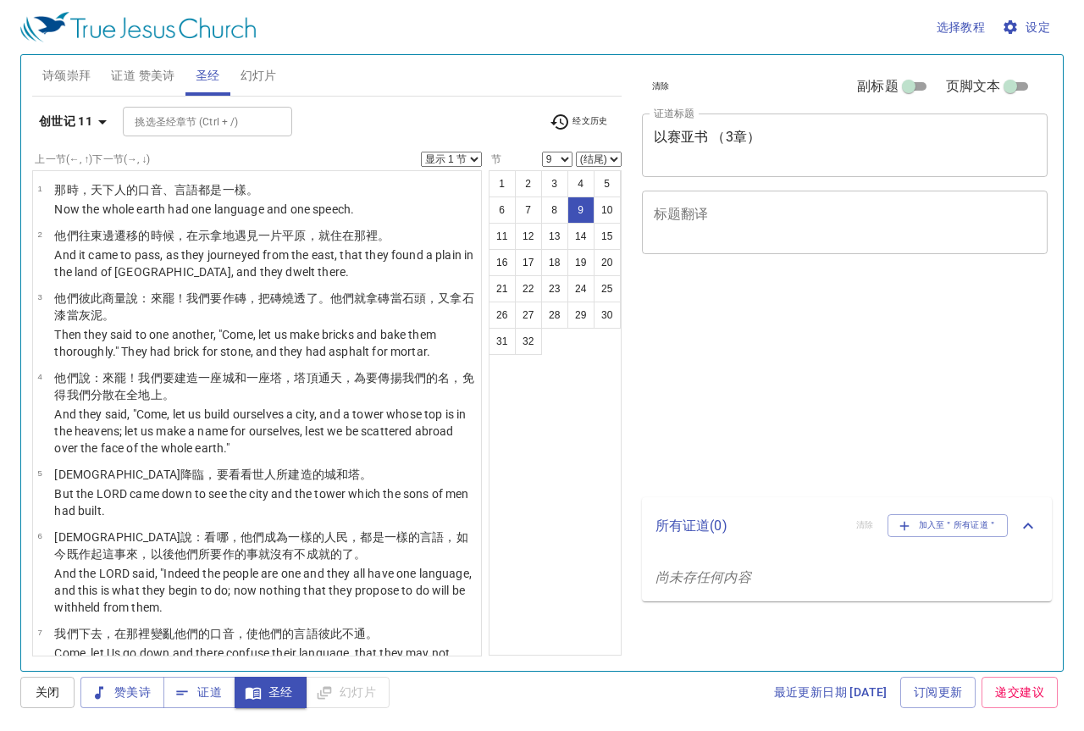
select select "9"
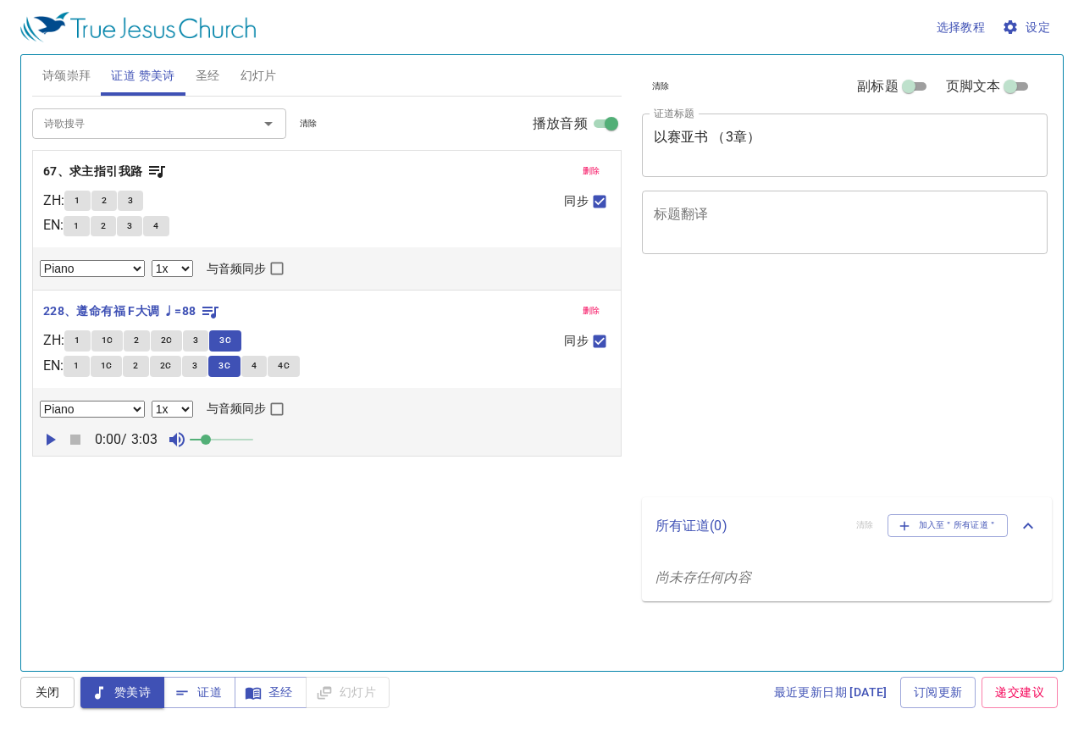
select select "1"
